Goal: Find specific page/section: Find specific page/section

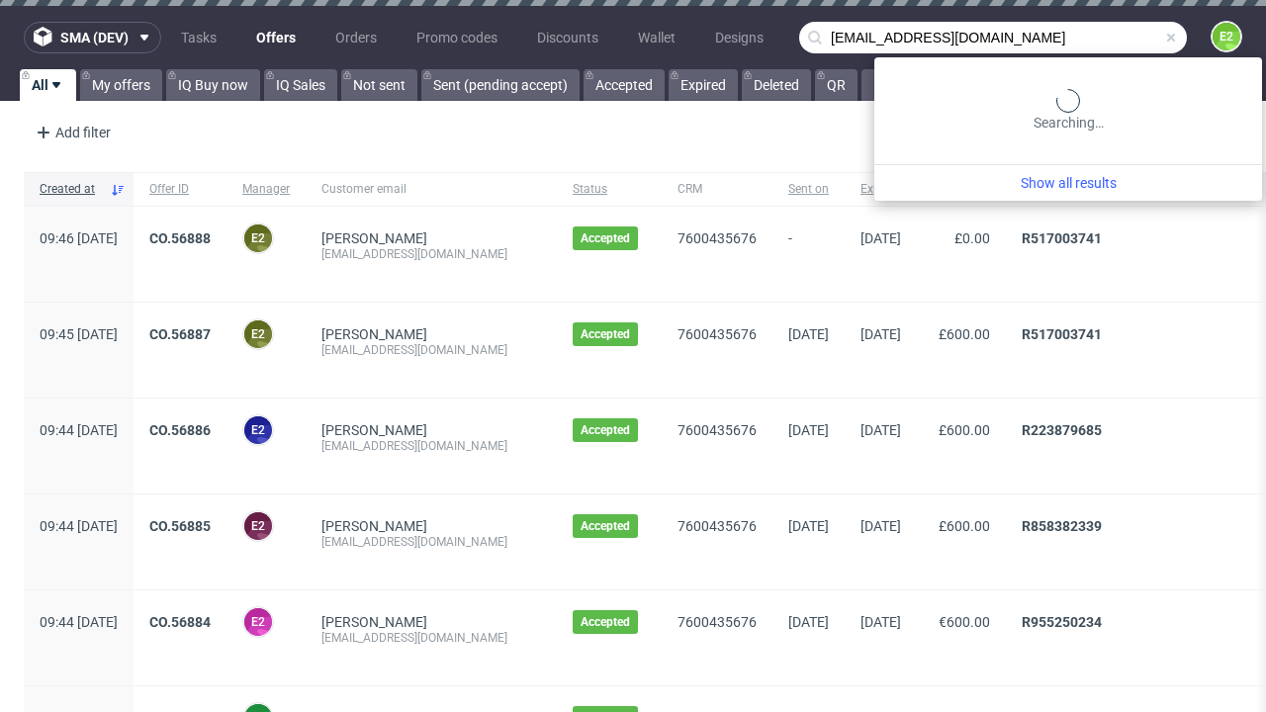
type input "[EMAIL_ADDRESS][DOMAIN_NAME]"
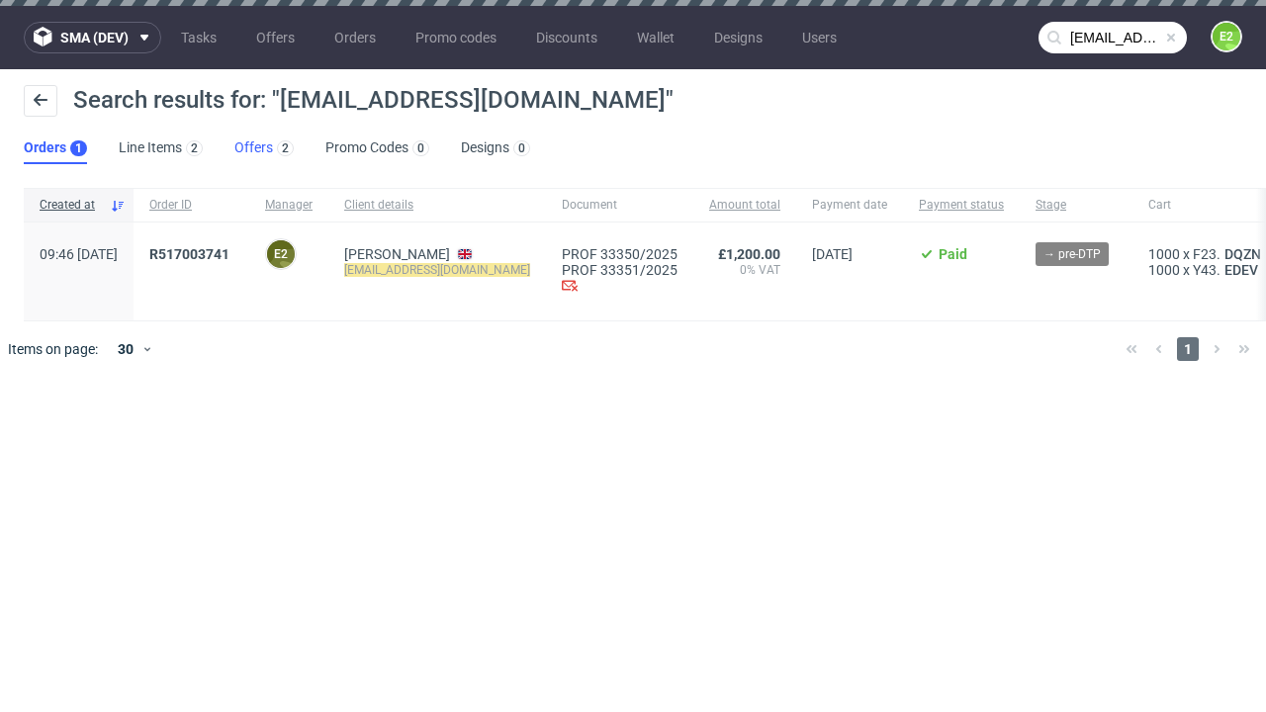
click at [264, 148] on link "Offers 2" at bounding box center [263, 149] width 59 height 32
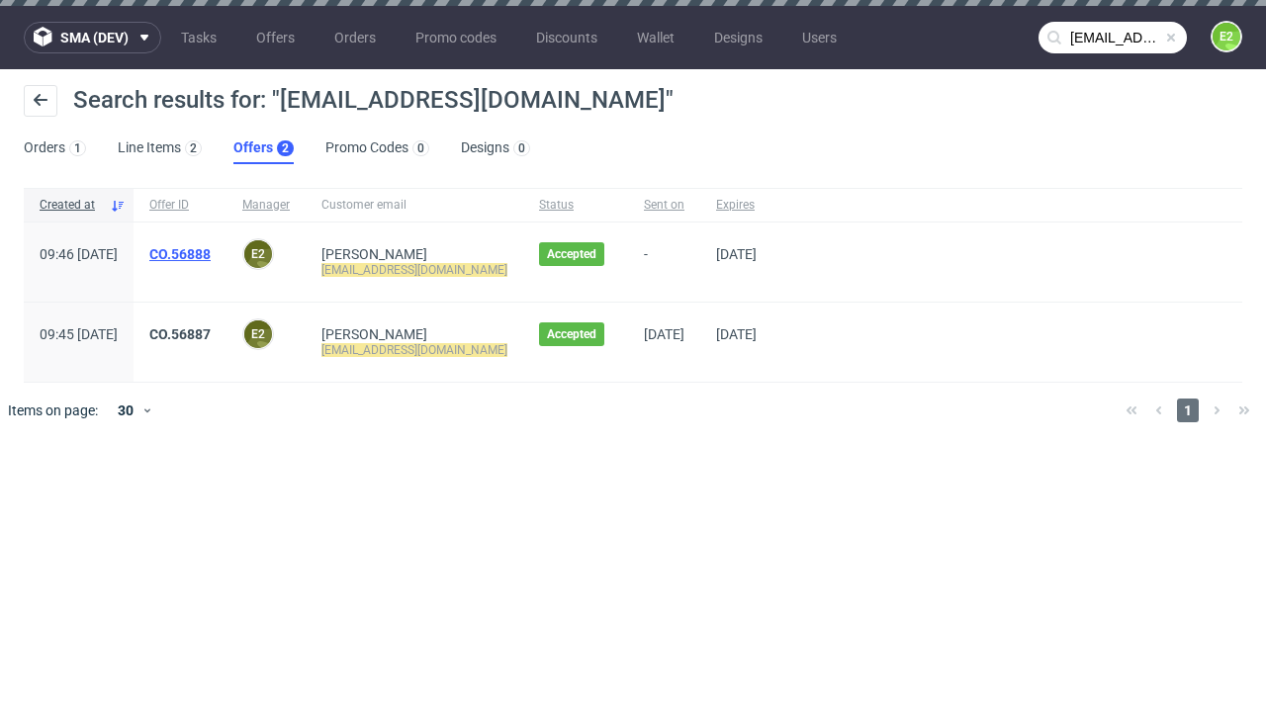
click at [211, 254] on link "CO.56888" at bounding box center [179, 254] width 61 height 16
